Goal: Information Seeking & Learning: Learn about a topic

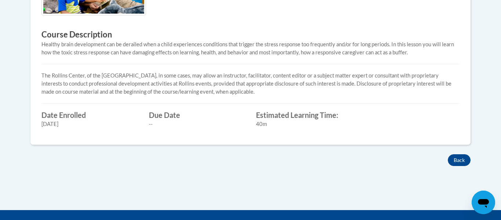
scroll to position [309, 0]
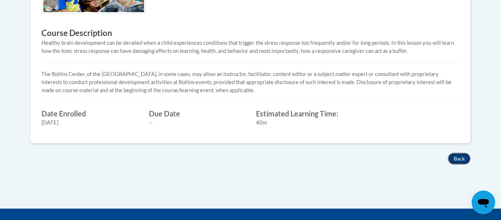
click at [457, 159] on button "Back" at bounding box center [459, 158] width 23 height 12
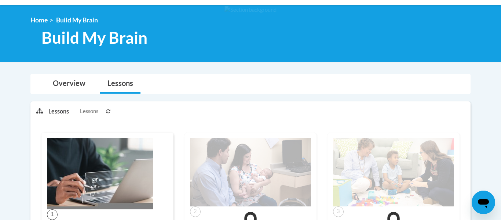
scroll to position [88, 0]
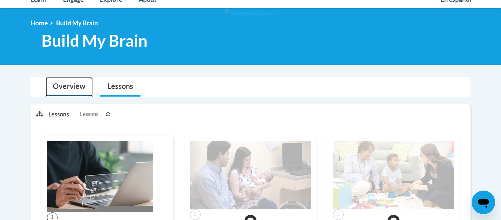
click at [75, 91] on link "Overview" at bounding box center [68, 86] width 47 height 19
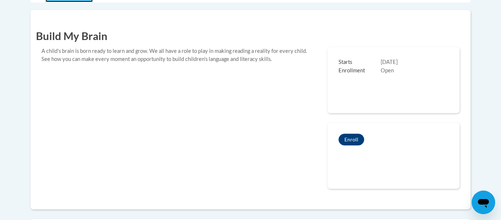
scroll to position [0, 0]
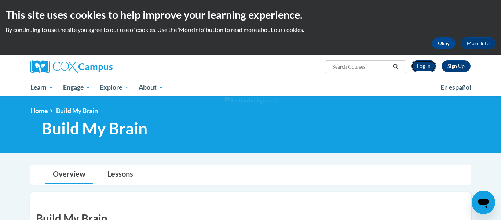
click at [424, 66] on link "Log In" at bounding box center [423, 66] width 25 height 12
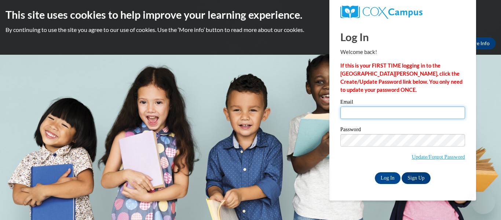
click at [375, 109] on input "Email" at bounding box center [402, 112] width 125 height 12
type input "ssivasankar@ymcadane.org"
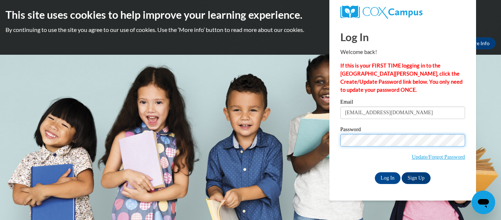
click at [375, 172] on input "Log In" at bounding box center [388, 178] width 26 height 12
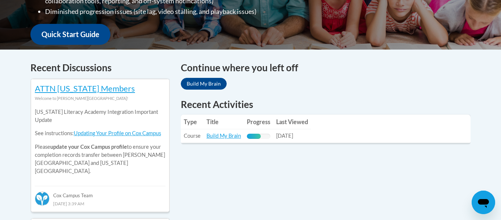
scroll to position [264, 0]
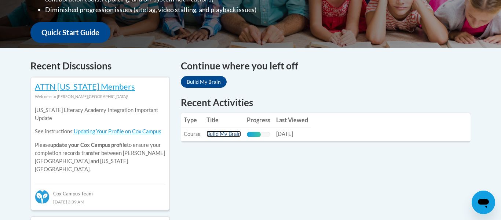
click at [225, 134] on link "Build My Brain" at bounding box center [223, 133] width 34 height 6
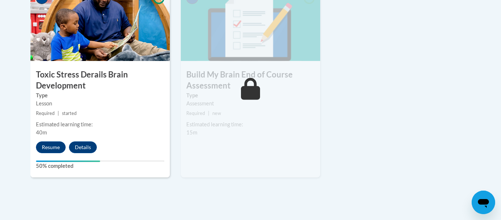
scroll to position [462, 0]
